Goal: Information Seeking & Learning: Learn about a topic

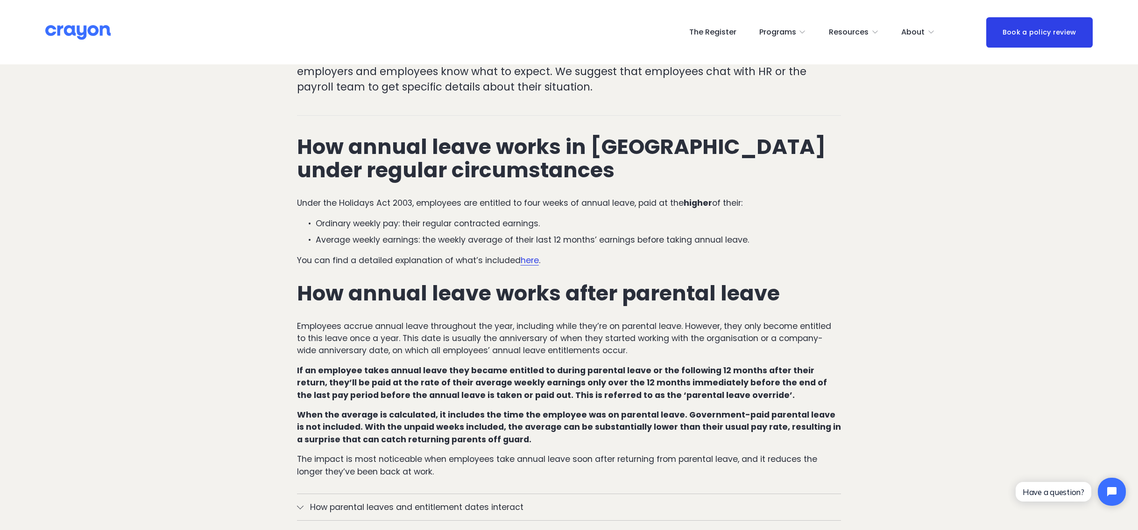
scroll to position [467, 0]
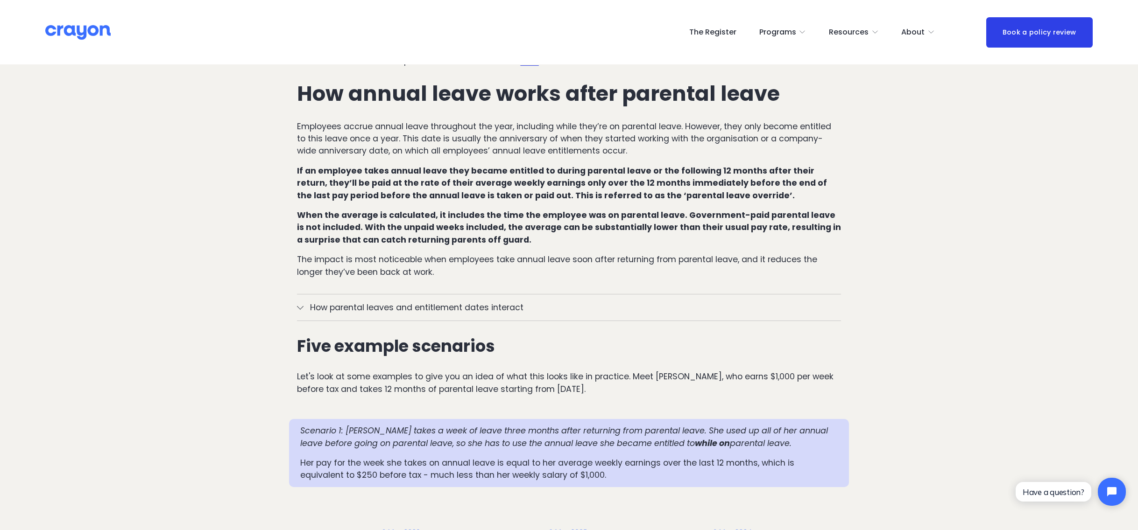
click at [520, 314] on span "How parental leaves and entitlement dates interact" at bounding box center [572, 308] width 538 height 12
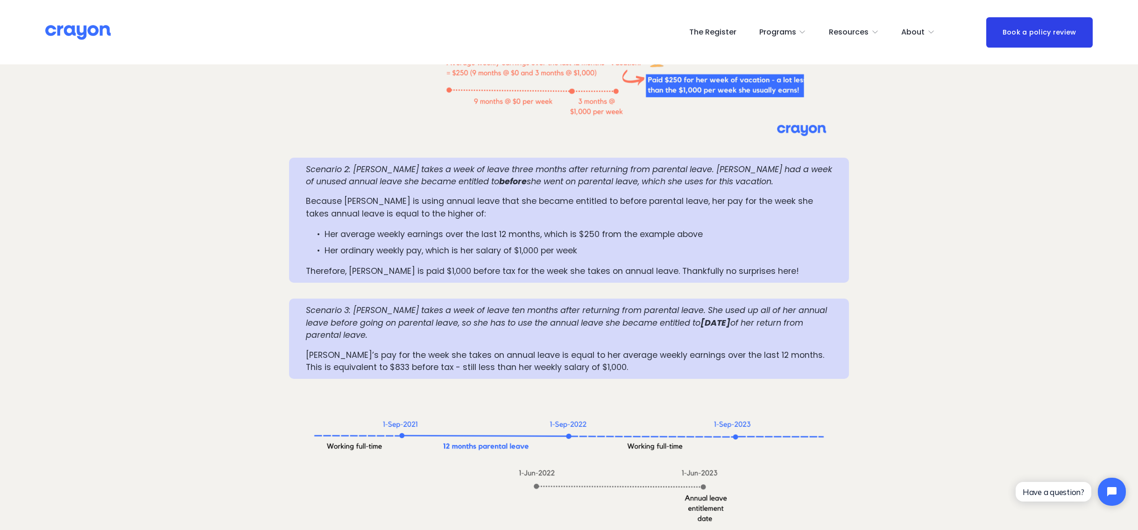
scroll to position [1400, 0]
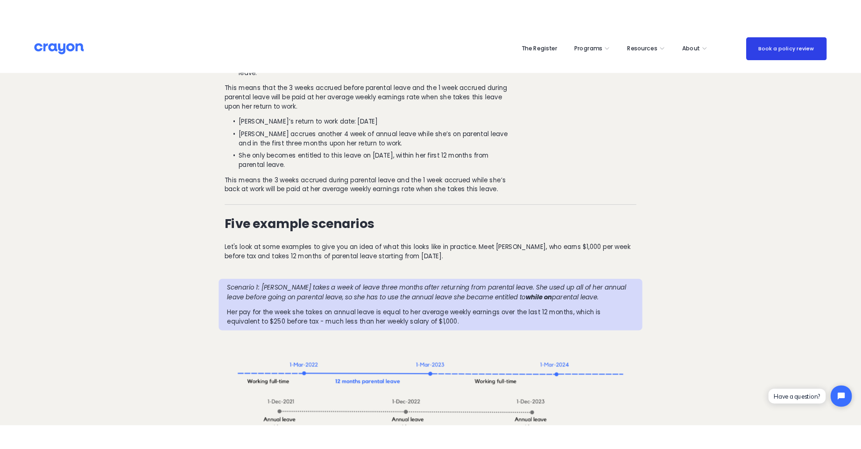
scroll to position [840, 0]
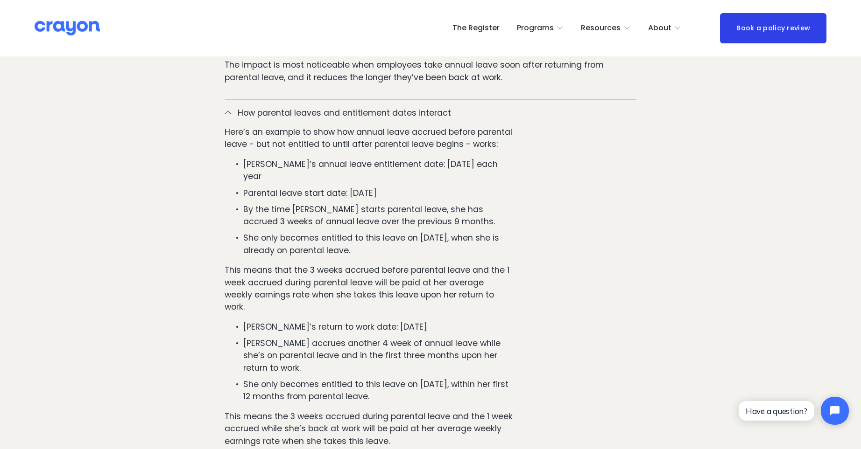
scroll to position [747, 0]
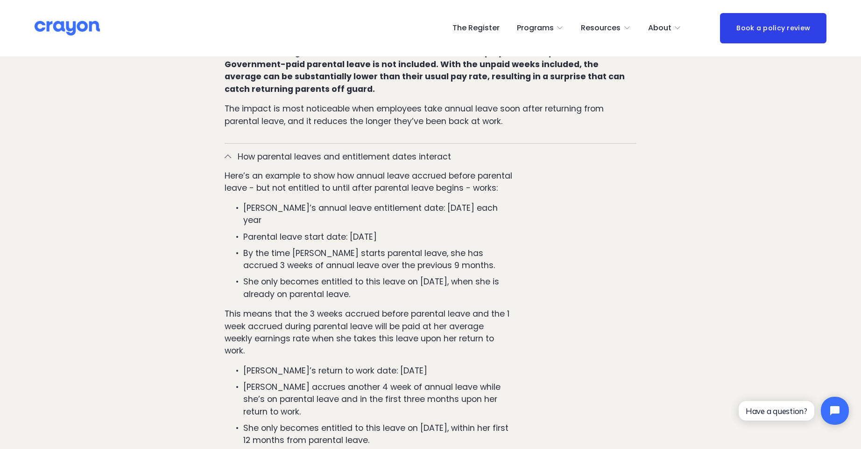
click at [597, 233] on div "Here’s an example to show how annual leave accrued before parental leave - but …" at bounding box center [431, 338] width 412 height 336
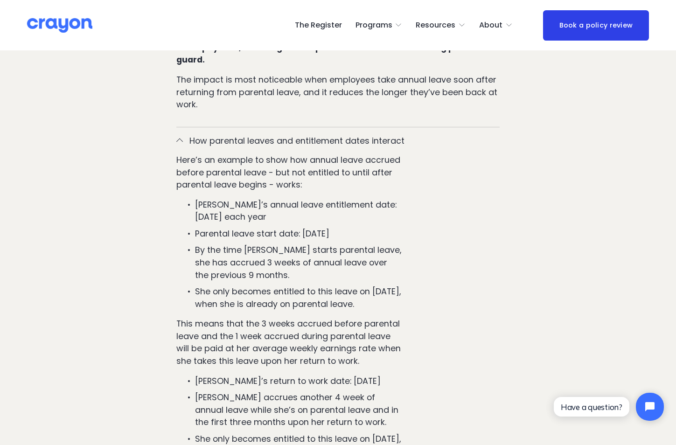
scroll to position [840, 0]
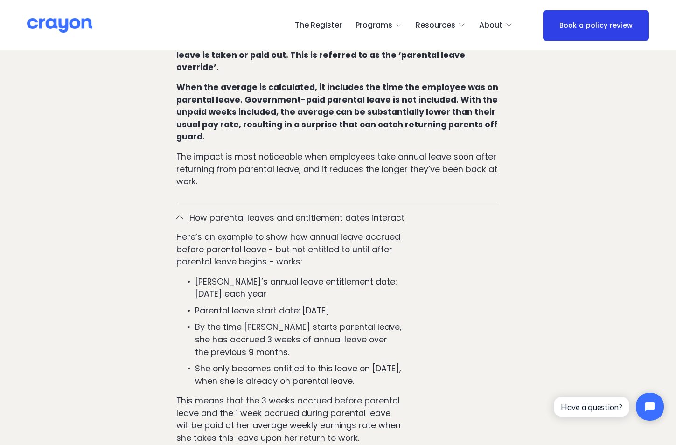
click at [177, 216] on div at bounding box center [179, 219] width 7 height 7
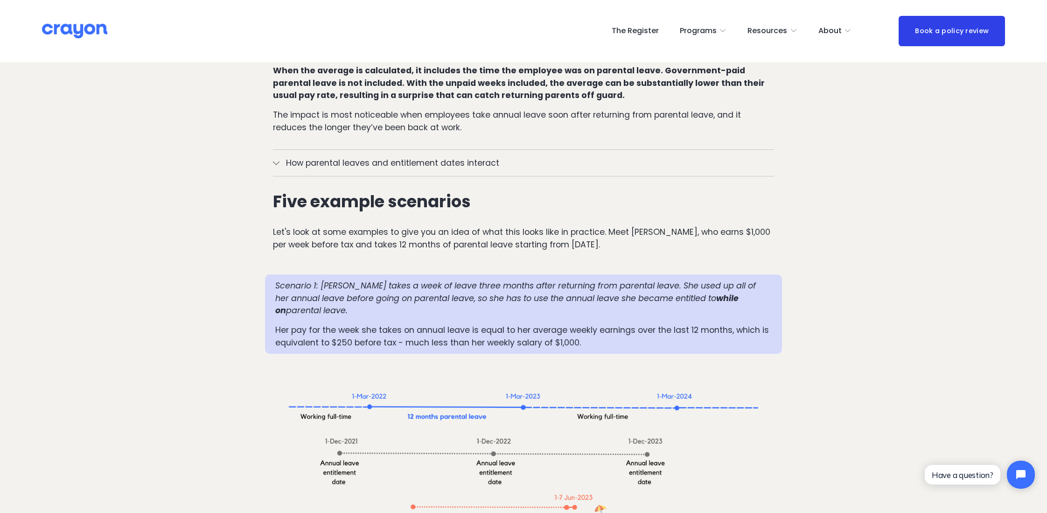
scroll to position [653, 0]
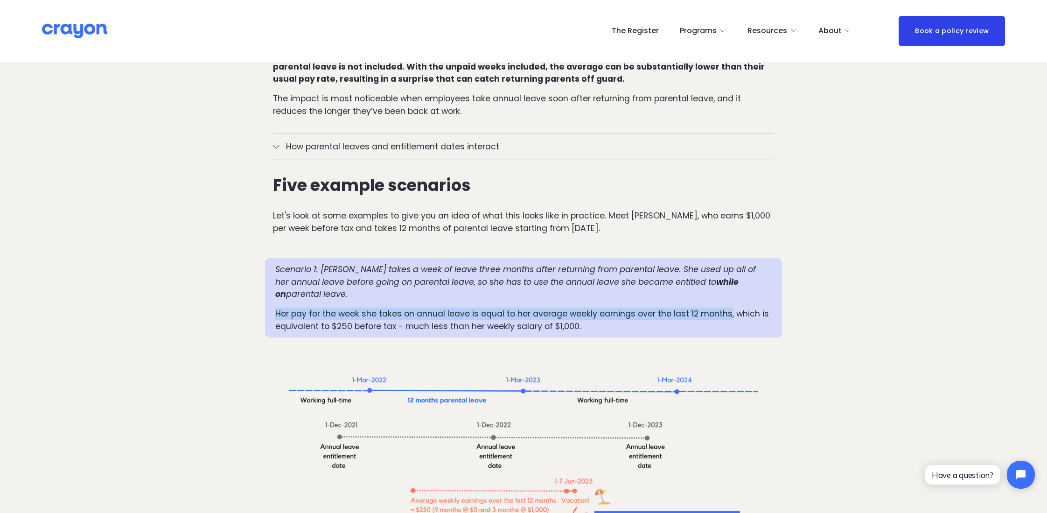
drag, startPoint x: 277, startPoint y: 277, endPoint x: 729, endPoint y: 281, distance: 451.8
click at [729, 308] on p "Her pay for the week she takes on annual leave is equal to her average weekly e…" at bounding box center [523, 320] width 496 height 25
copy p "Her pay for the week she takes on annual leave is equal to her average weekly e…"
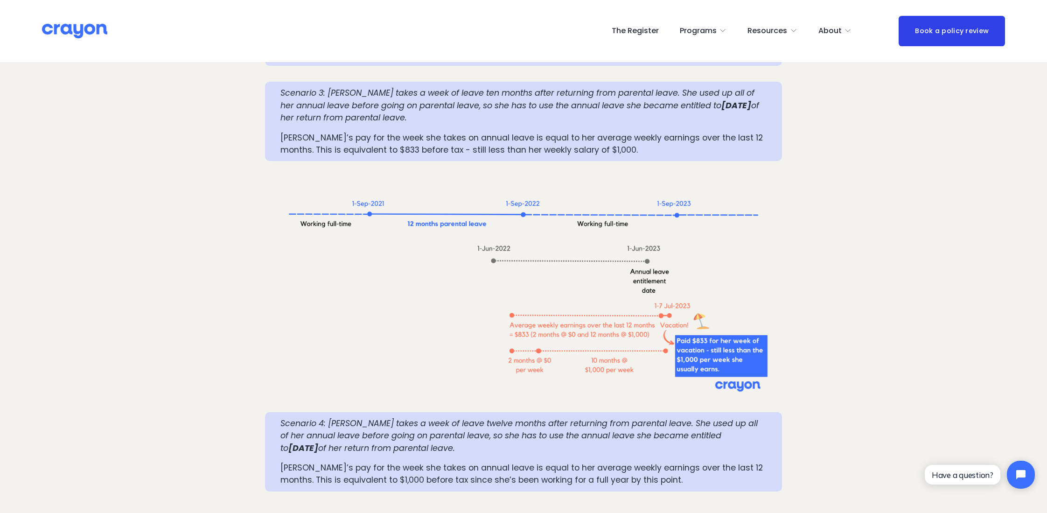
scroll to position [1214, 0]
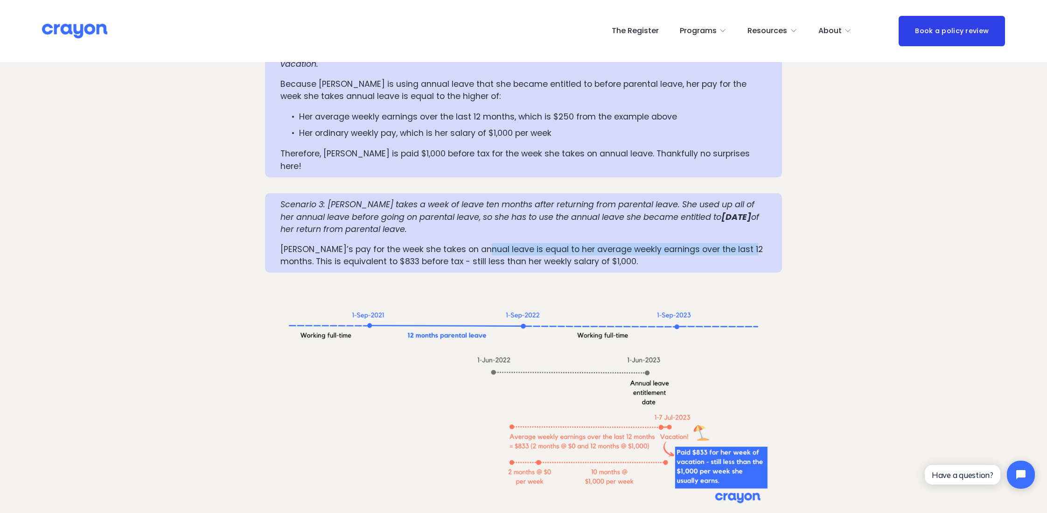
drag, startPoint x: 745, startPoint y: 190, endPoint x: 482, endPoint y: 192, distance: 263.7
click at [482, 243] on p "[PERSON_NAME]’s pay for the week she takes on annual leave is equal to her aver…" at bounding box center [524, 255] width 486 height 25
copy p "is equal to her average weekly earnings over the last 12 months."
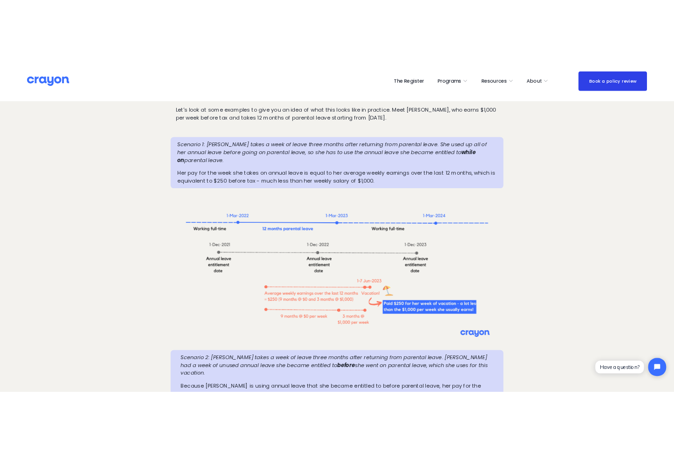
scroll to position [747, 0]
